Goal: Find specific page/section: Find specific page/section

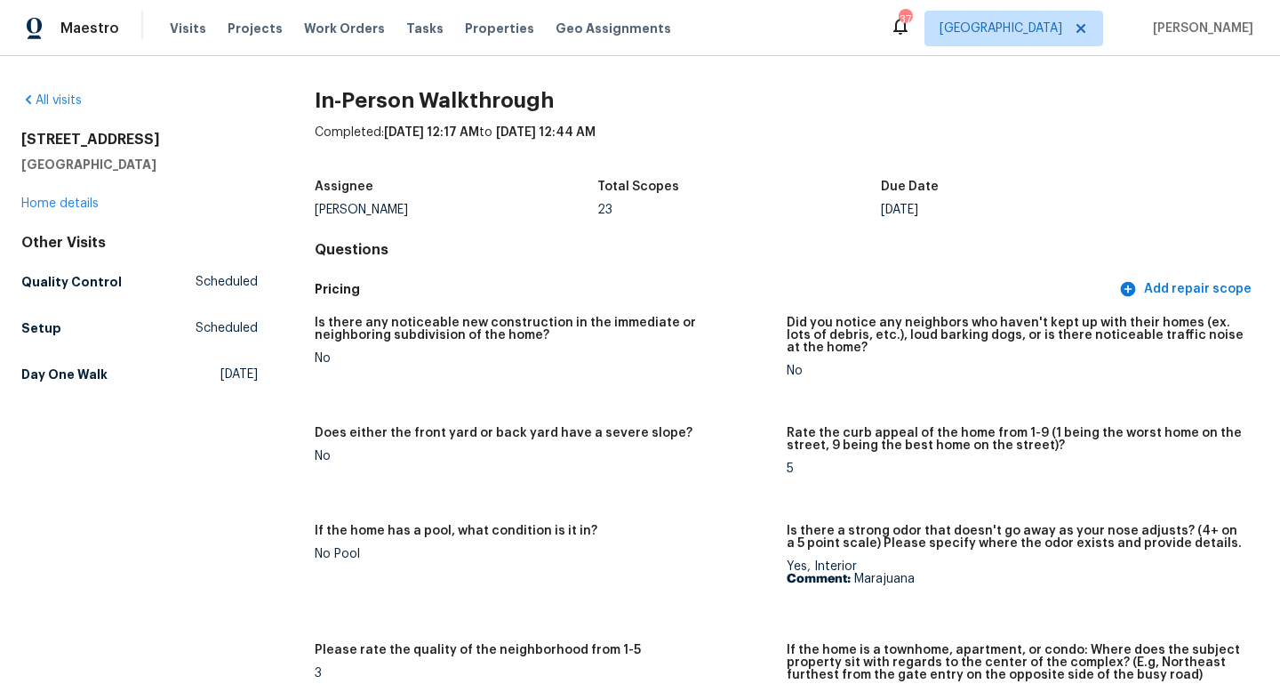
scroll to position [3852, 0]
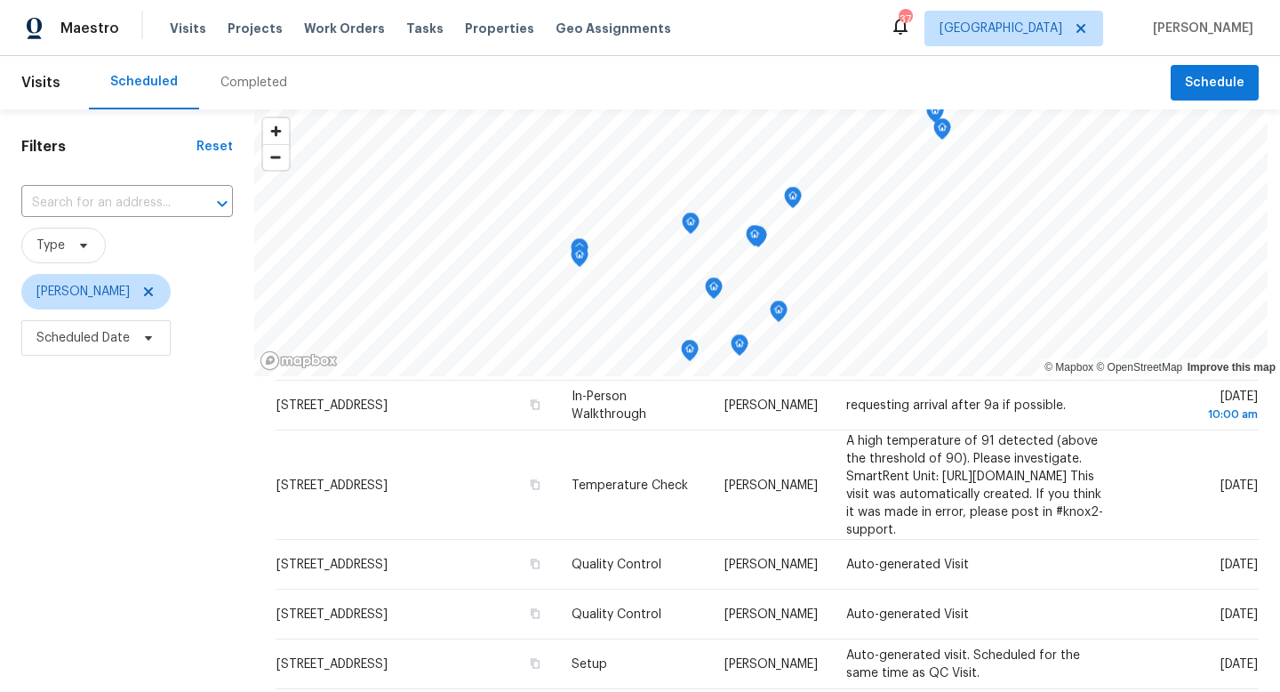
scroll to position [65, 0]
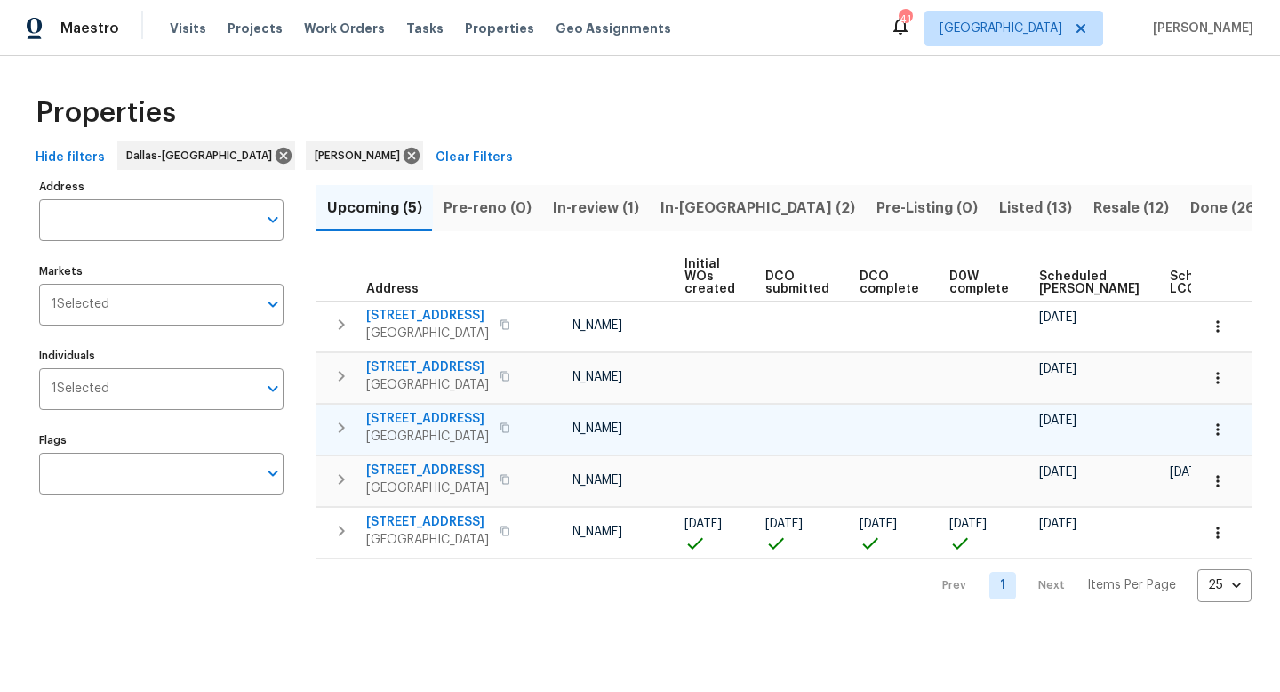
scroll to position [0, 196]
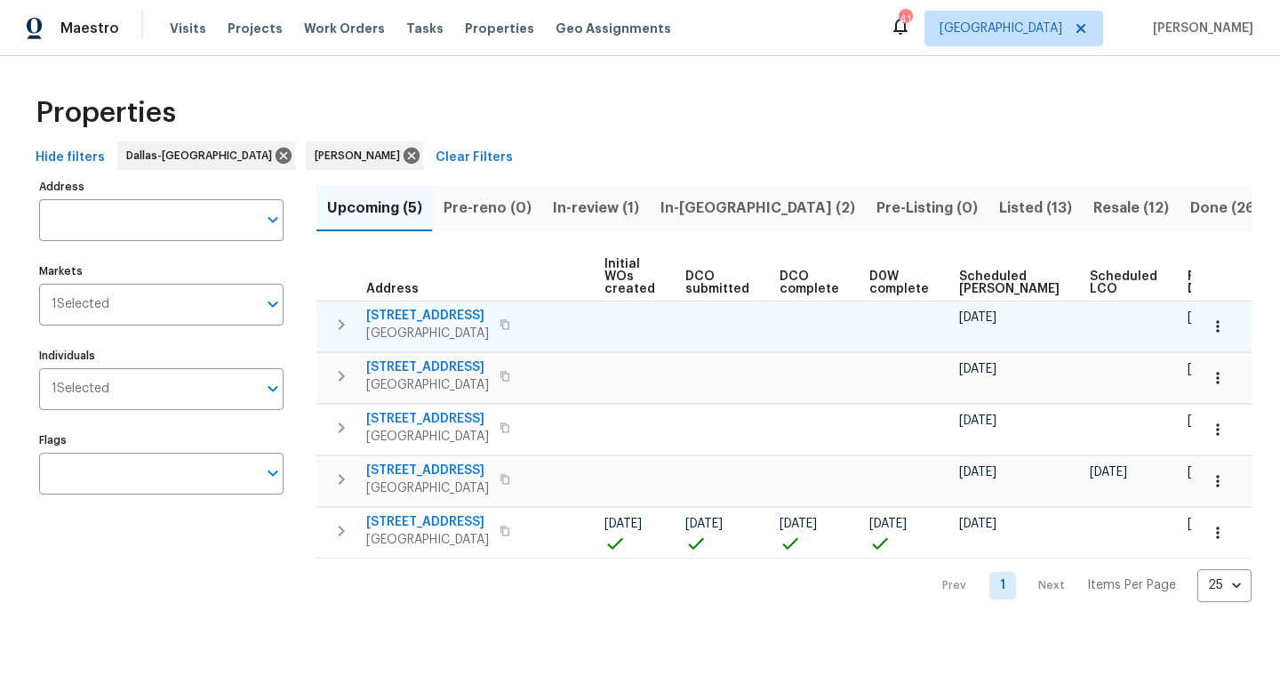
click at [459, 314] on span "4264 San Simeon Ln" at bounding box center [427, 316] width 123 height 18
click at [1215, 325] on icon "button" at bounding box center [1218, 326] width 18 height 18
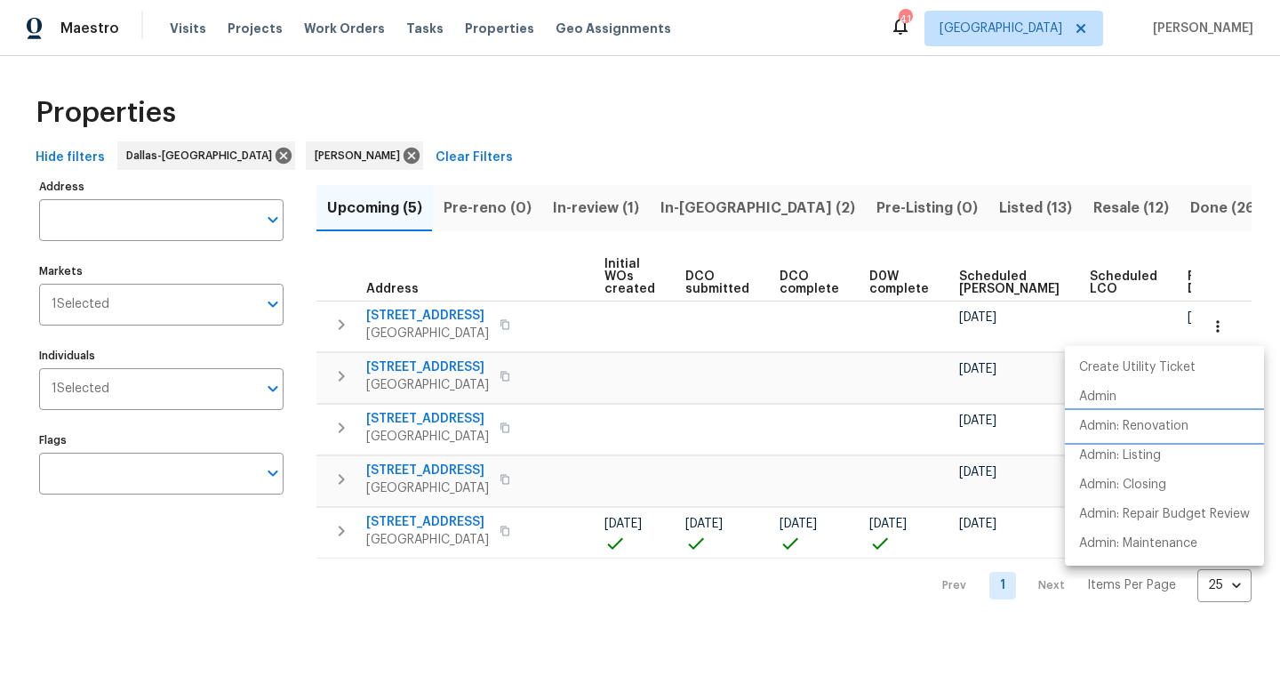
click at [1145, 424] on p "Admin: Renovation" at bounding box center [1133, 426] width 109 height 19
